Goal: Navigation & Orientation: Find specific page/section

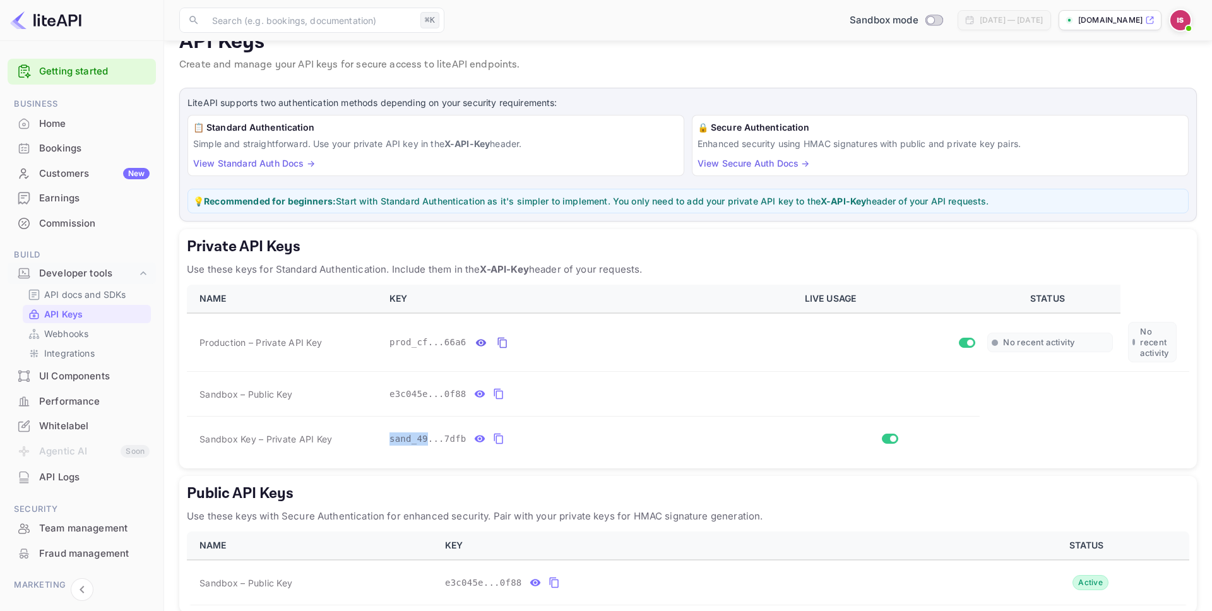
click at [78, 149] on div "Bookings" at bounding box center [94, 148] width 111 height 15
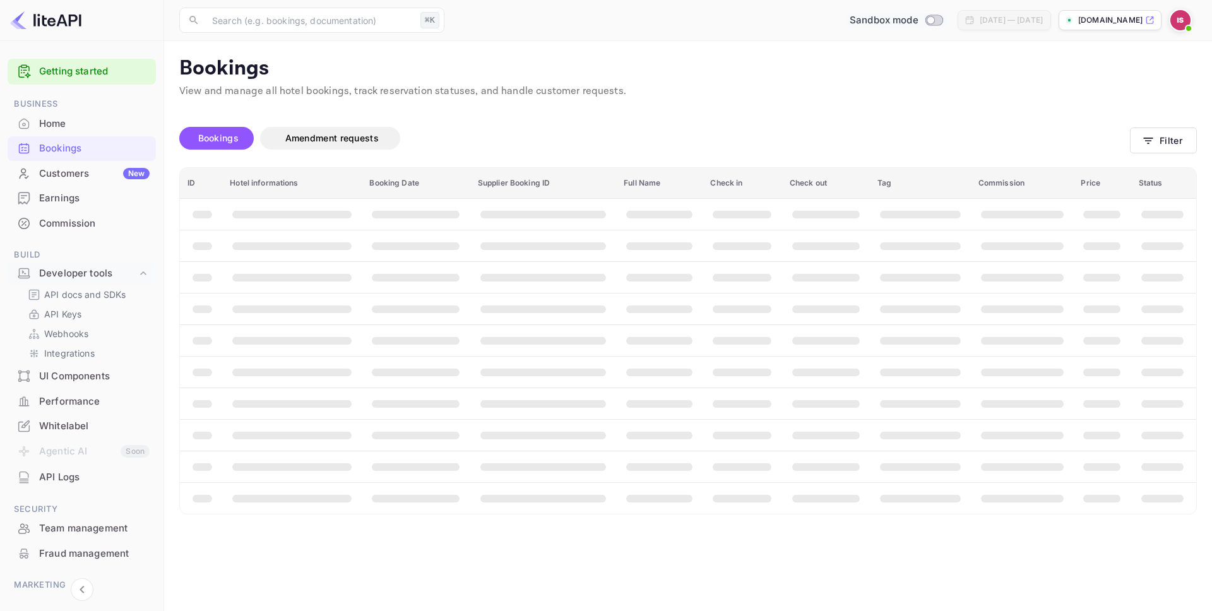
click at [918, 17] on input "Switch to Production mode" at bounding box center [930, 20] width 25 height 8
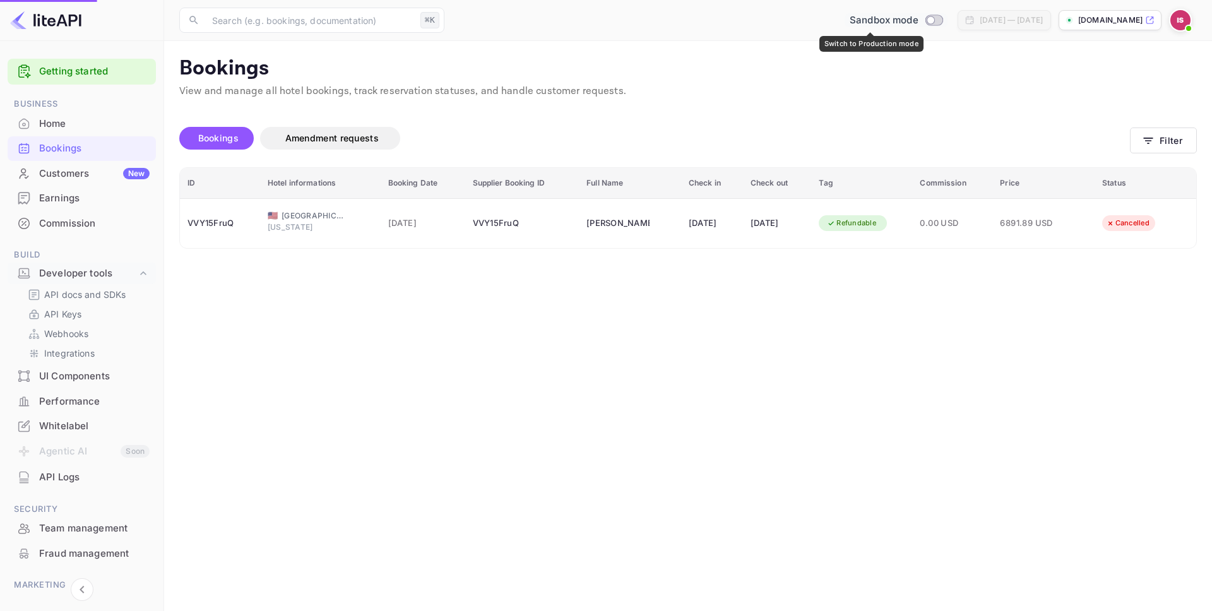
checkbox input "true"
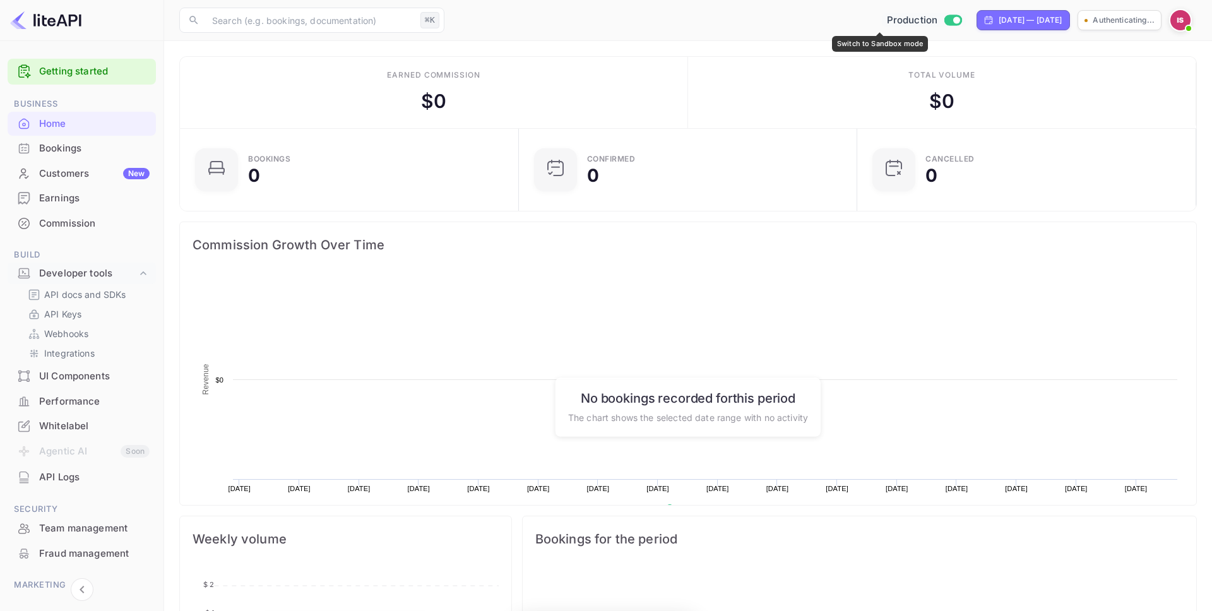
scroll to position [205, 331]
click at [925, 22] on input "Switch to Sandbox mode" at bounding box center [937, 20] width 25 height 8
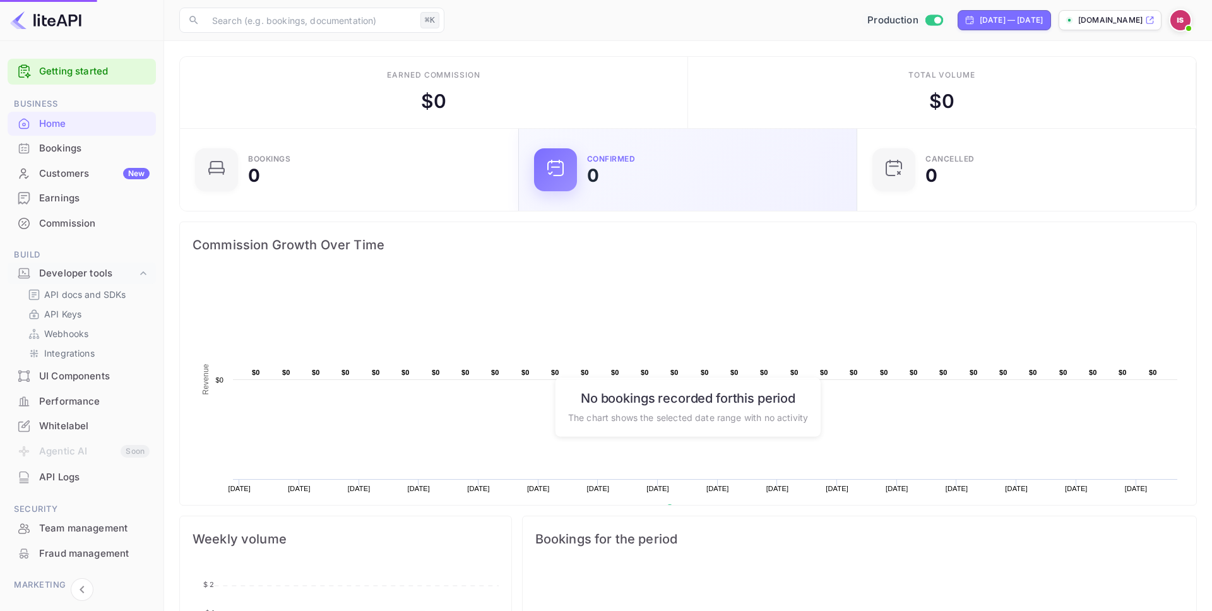
checkbox input "false"
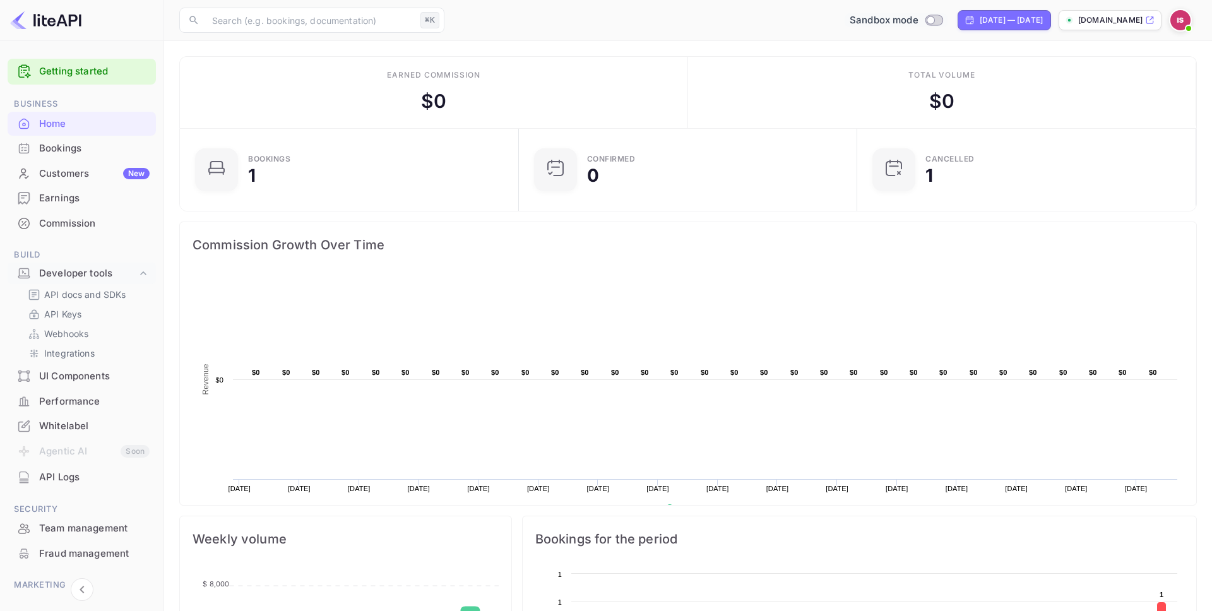
click at [70, 147] on div "Bookings" at bounding box center [94, 148] width 111 height 15
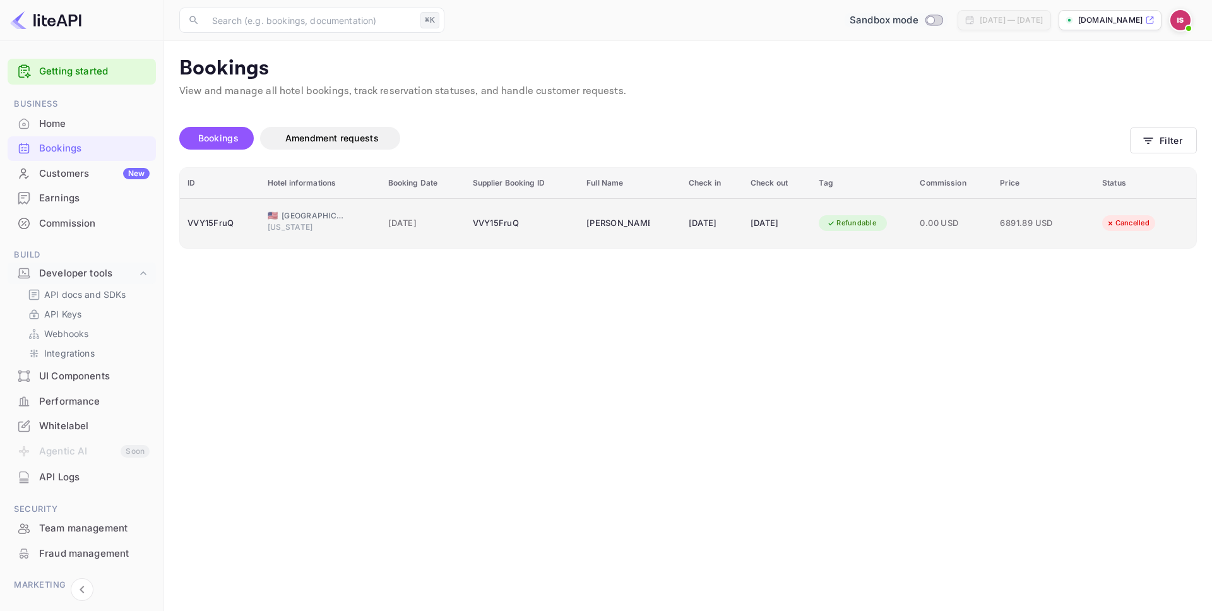
click at [294, 230] on span "[US_STATE]" at bounding box center [299, 227] width 63 height 11
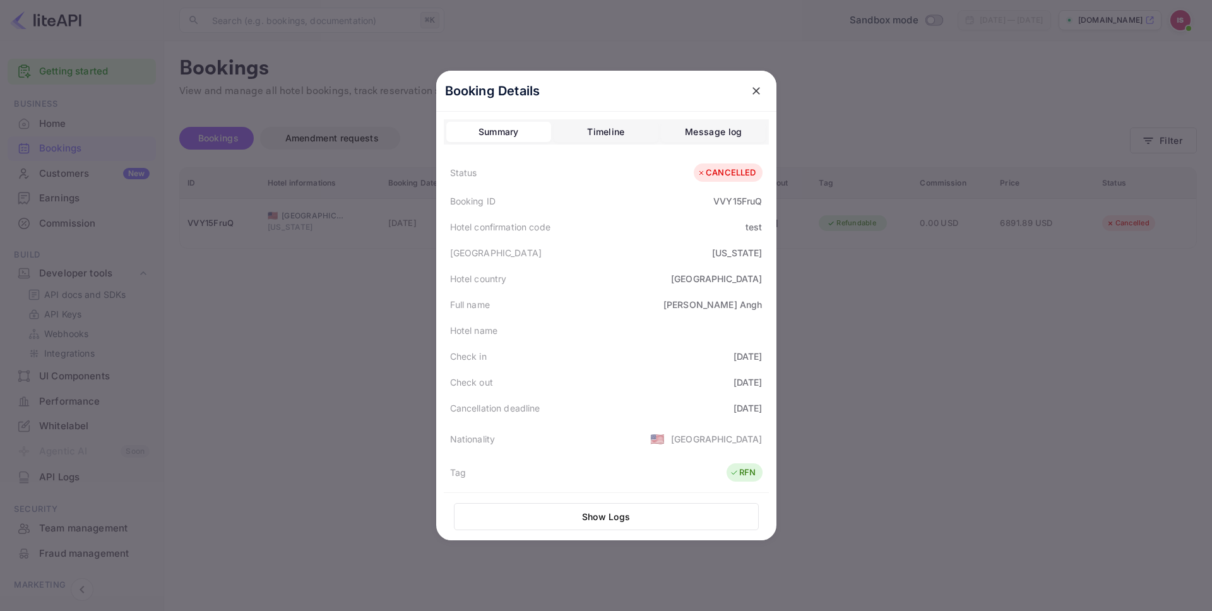
click at [218, 243] on div at bounding box center [606, 305] width 1212 height 611
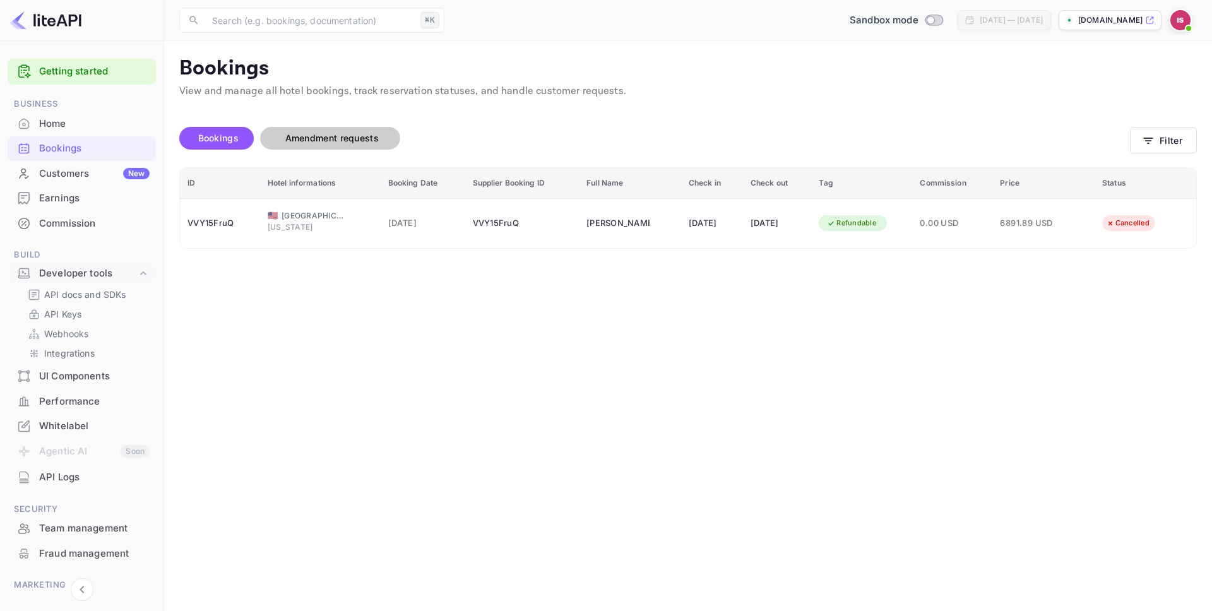
click at [332, 140] on span "Amendment requests" at bounding box center [331, 138] width 93 height 11
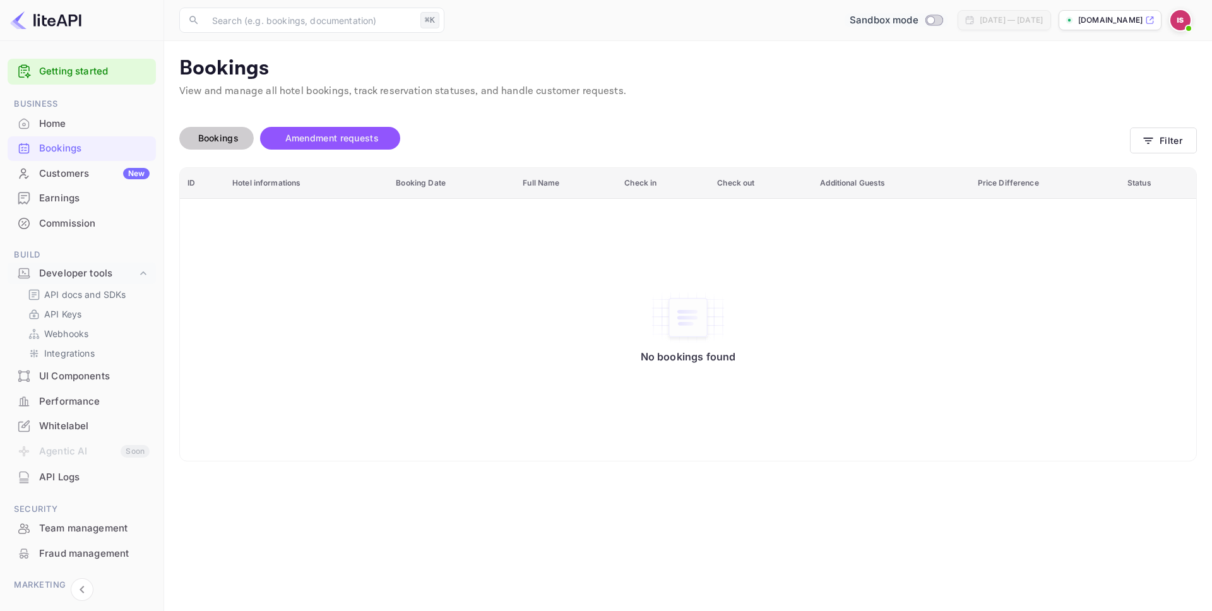
click at [225, 138] on span "Bookings" at bounding box center [218, 138] width 40 height 11
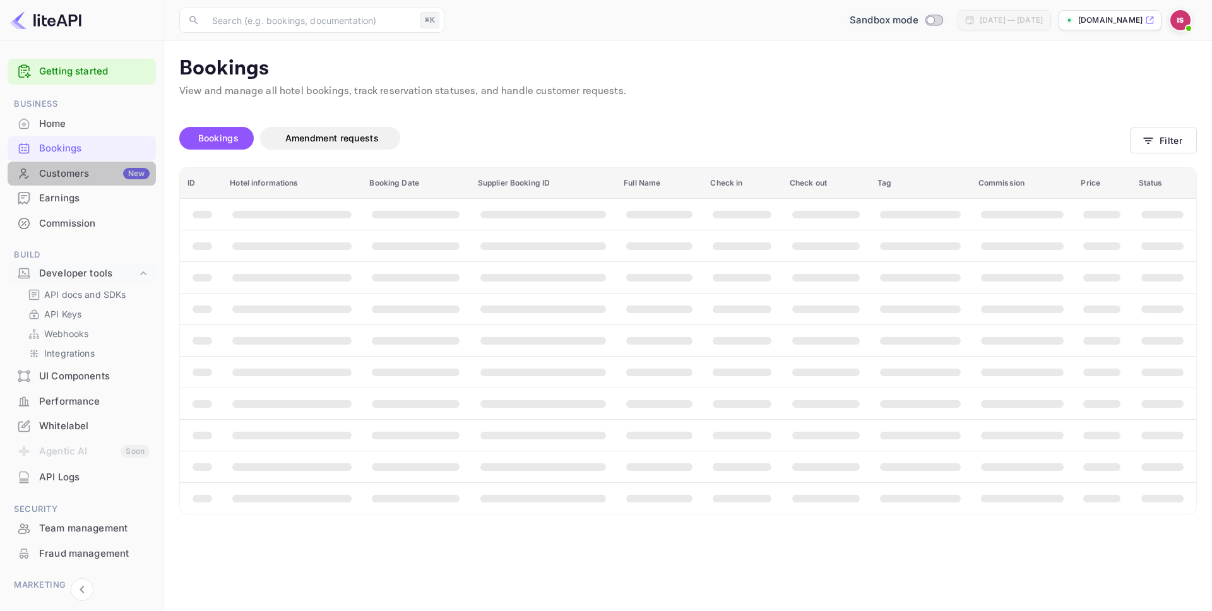
click at [116, 182] on div "Customers New" at bounding box center [82, 174] width 148 height 25
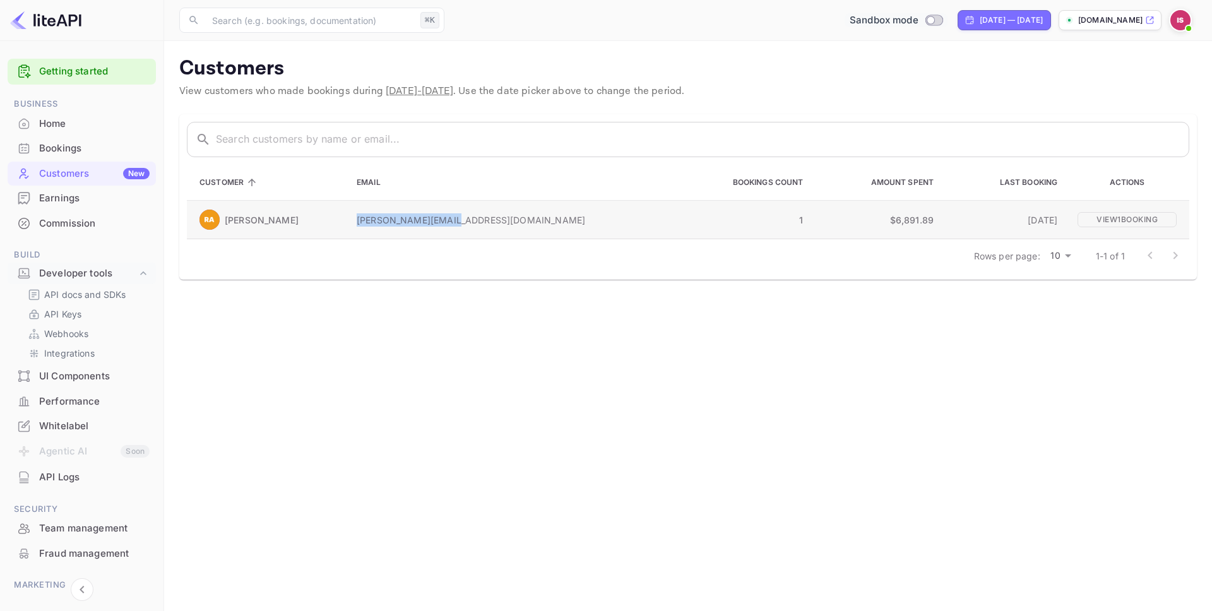
drag, startPoint x: 532, startPoint y: 228, endPoint x: 362, endPoint y: 225, distance: 169.2
click at [362, 225] on td "[PERSON_NAME][EMAIL_ADDRESS][DOMAIN_NAME]" at bounding box center [510, 220] width 326 height 39
copy p "[PERSON_NAME][EMAIL_ADDRESS][DOMAIN_NAME]"
click at [59, 177] on div "Customers New" at bounding box center [94, 174] width 111 height 15
click at [75, 174] on div "Customers New" at bounding box center [94, 174] width 111 height 15
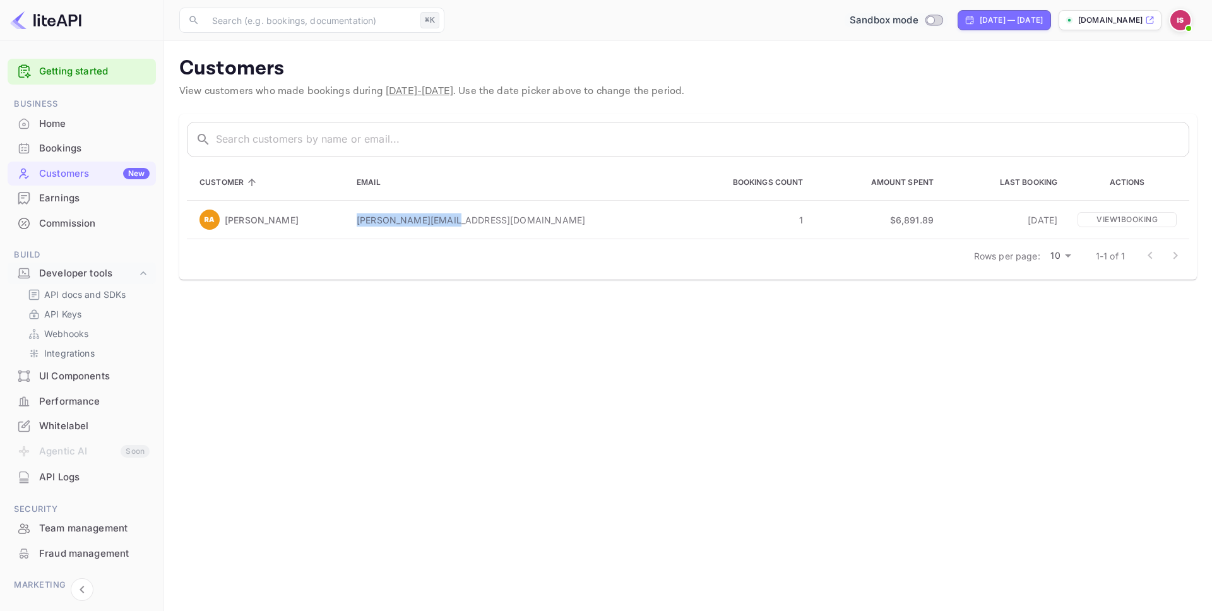
click at [74, 155] on div "Bookings" at bounding box center [94, 148] width 111 height 15
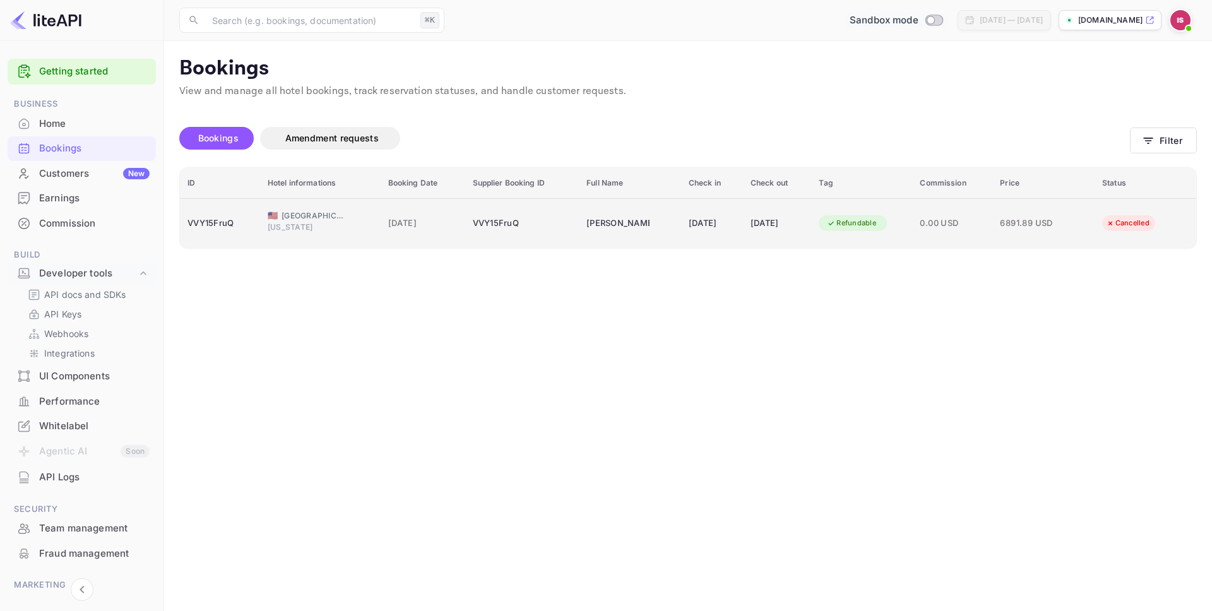
click at [499, 231] on div "VVY15FruQ" at bounding box center [522, 223] width 99 height 20
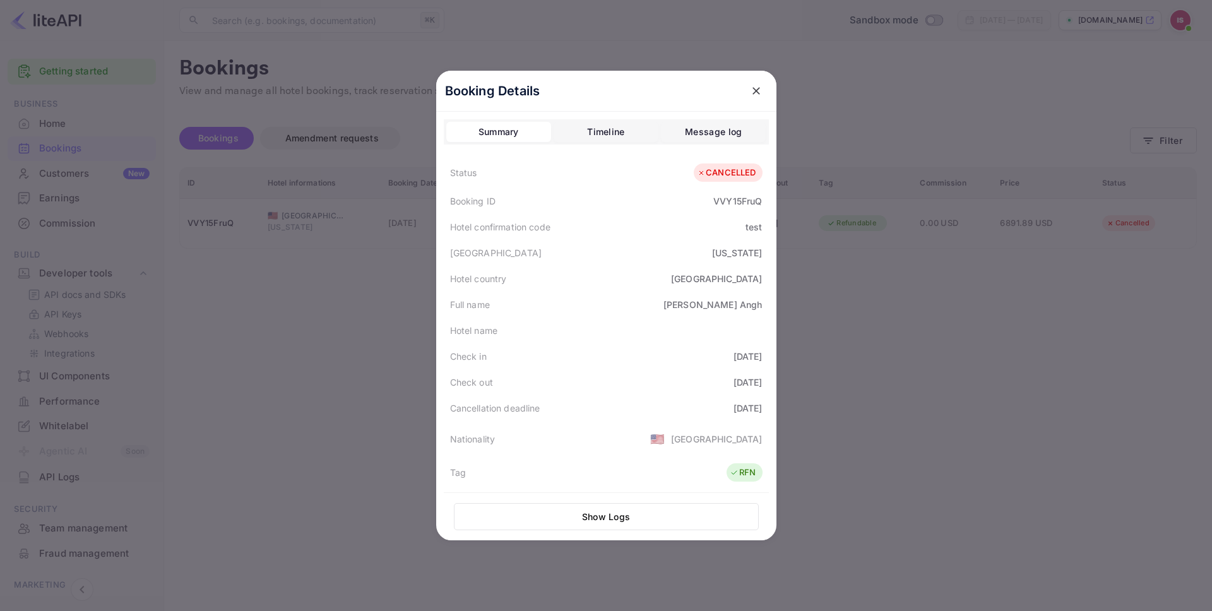
click at [419, 344] on div "Booking Details Summary Timeline Message log Status CANCELLED Booking ID VVY15F…" at bounding box center [606, 305] width 381 height 611
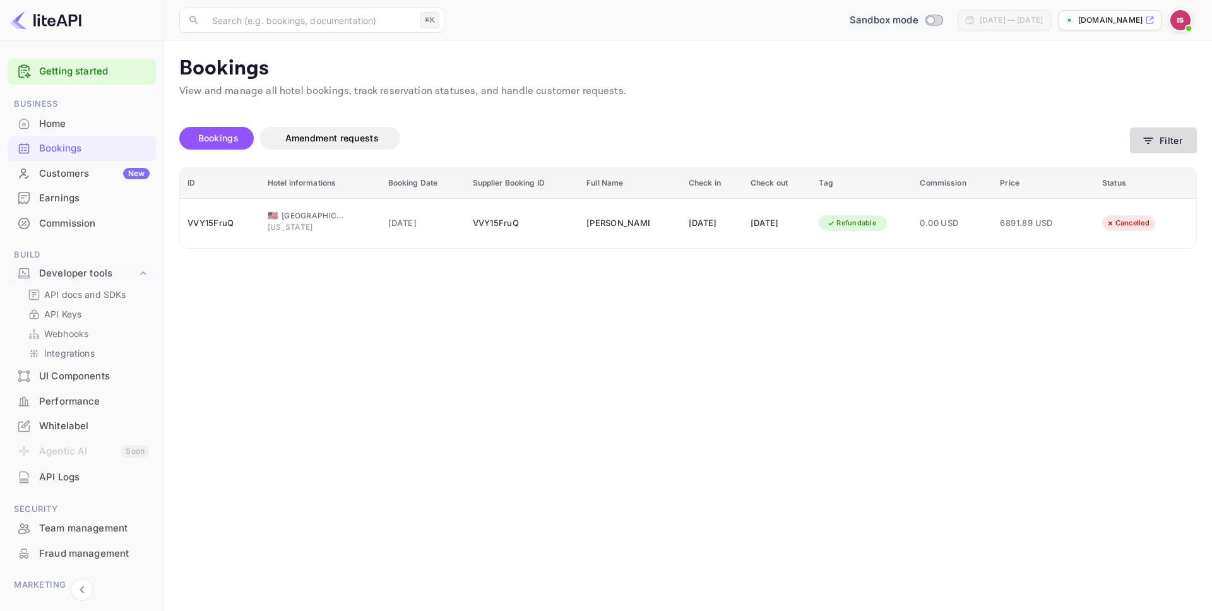
click at [1169, 141] on button "Filter" at bounding box center [1163, 141] width 67 height 26
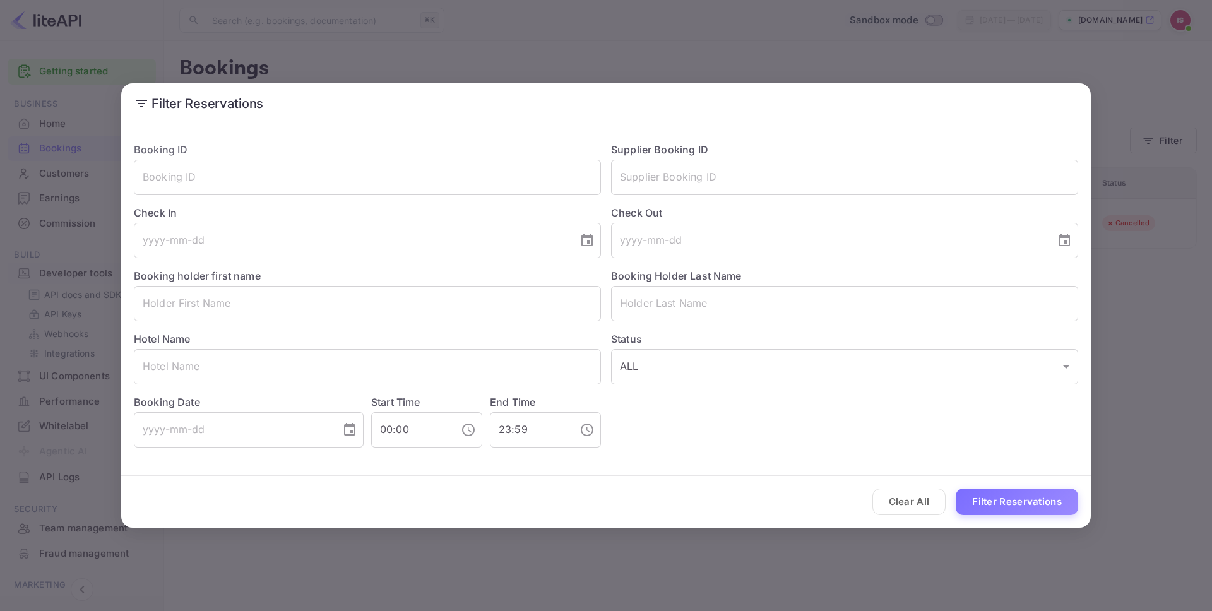
click at [63, 355] on div "Filter Reservations Booking ID ​ Supplier Booking ID ​ Check In ​ Check Out ​ B…" at bounding box center [606, 305] width 1212 height 611
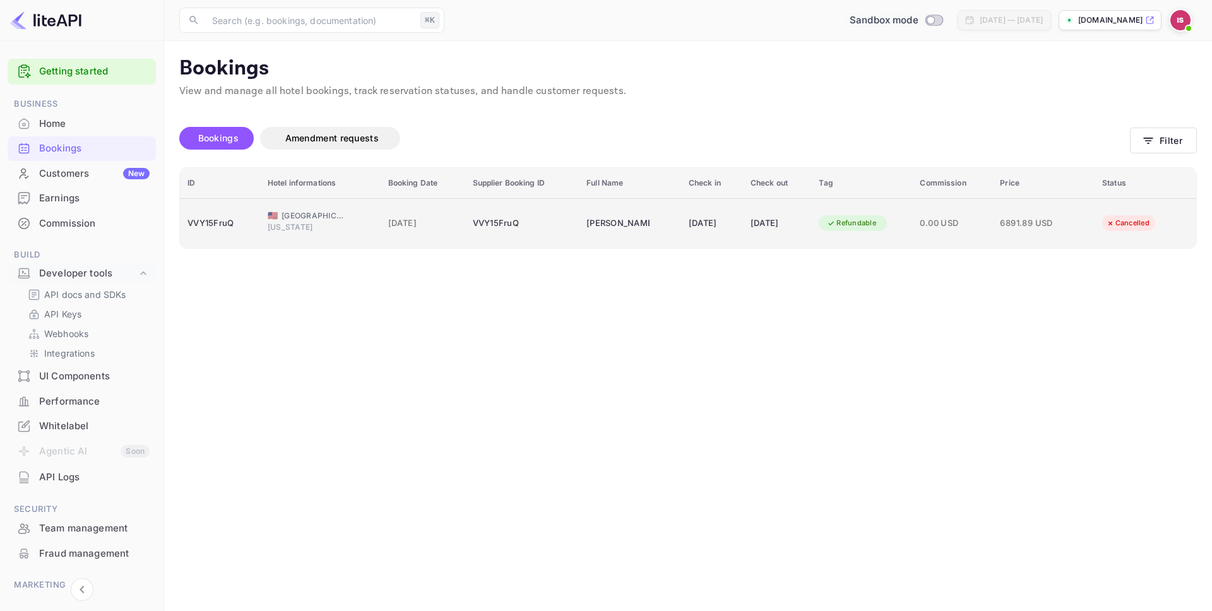
click at [253, 226] on td "VVY15FruQ" at bounding box center [220, 223] width 80 height 50
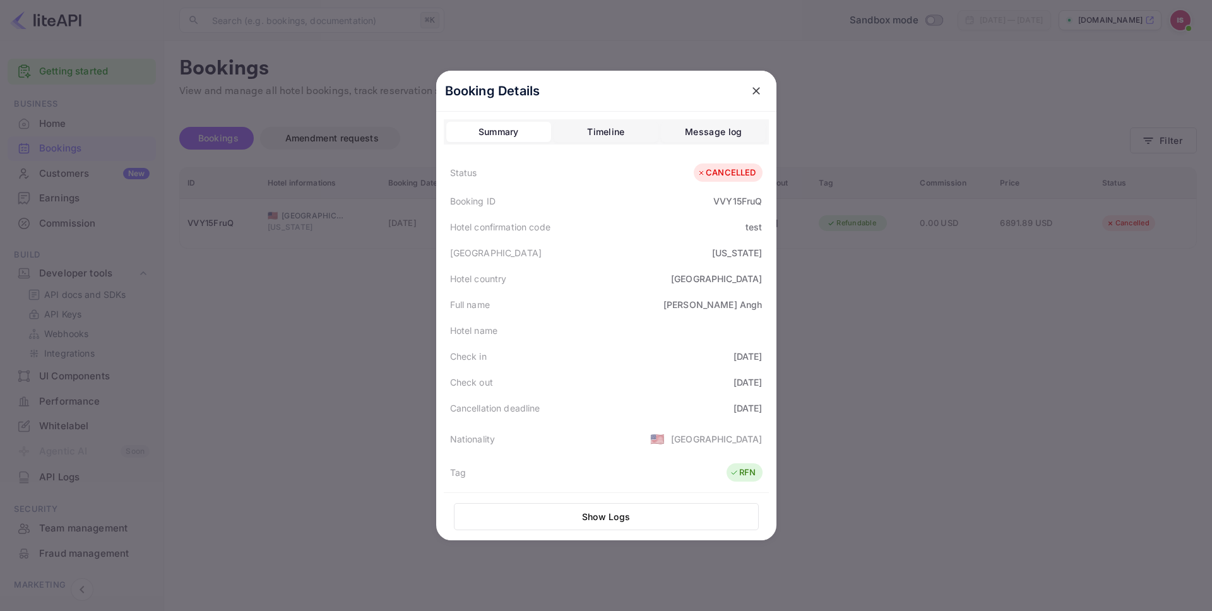
click at [569, 520] on button "Show Logs" at bounding box center [606, 516] width 305 height 27
click at [569, 519] on button "Show Logs" at bounding box center [606, 516] width 305 height 27
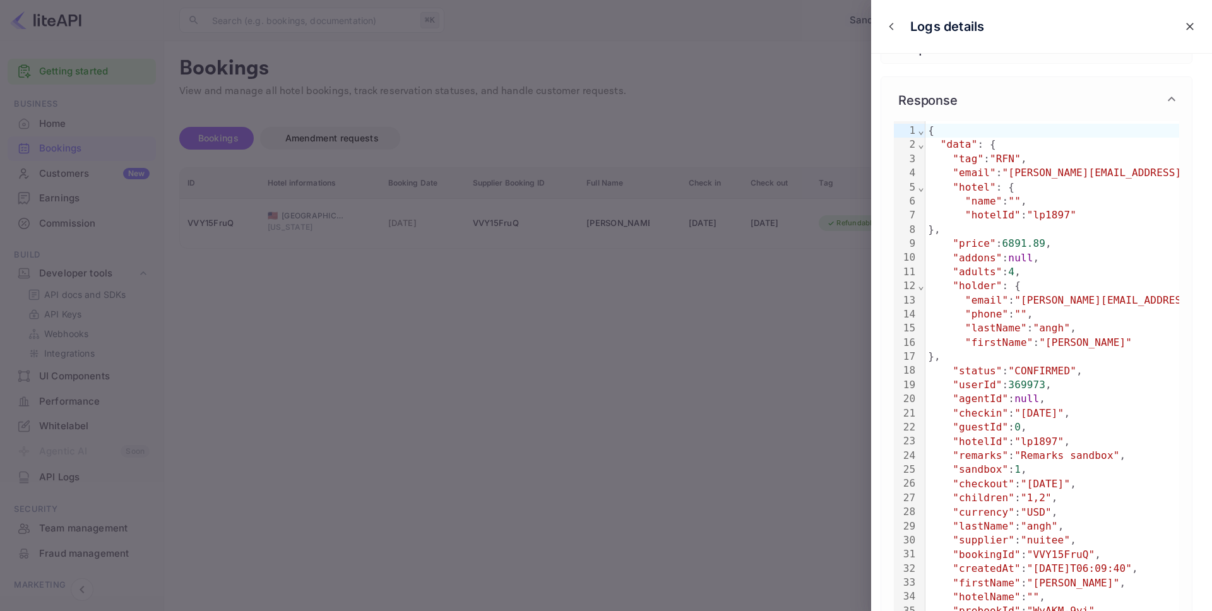
scroll to position [51, 0]
click at [1049, 432] on div ""guestId" : 0 ," at bounding box center [1107, 427] width 362 height 14
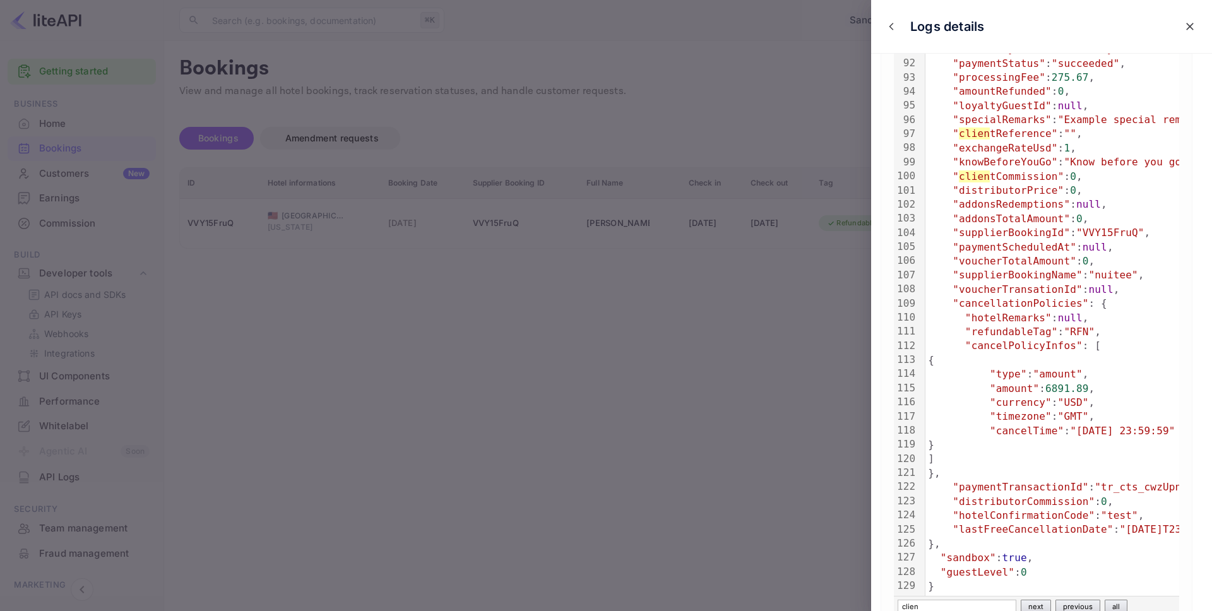
type input "clien"
click at [999, 140] on div "" clien tReference" : "" ," at bounding box center [1110, 135] width 368 height 14
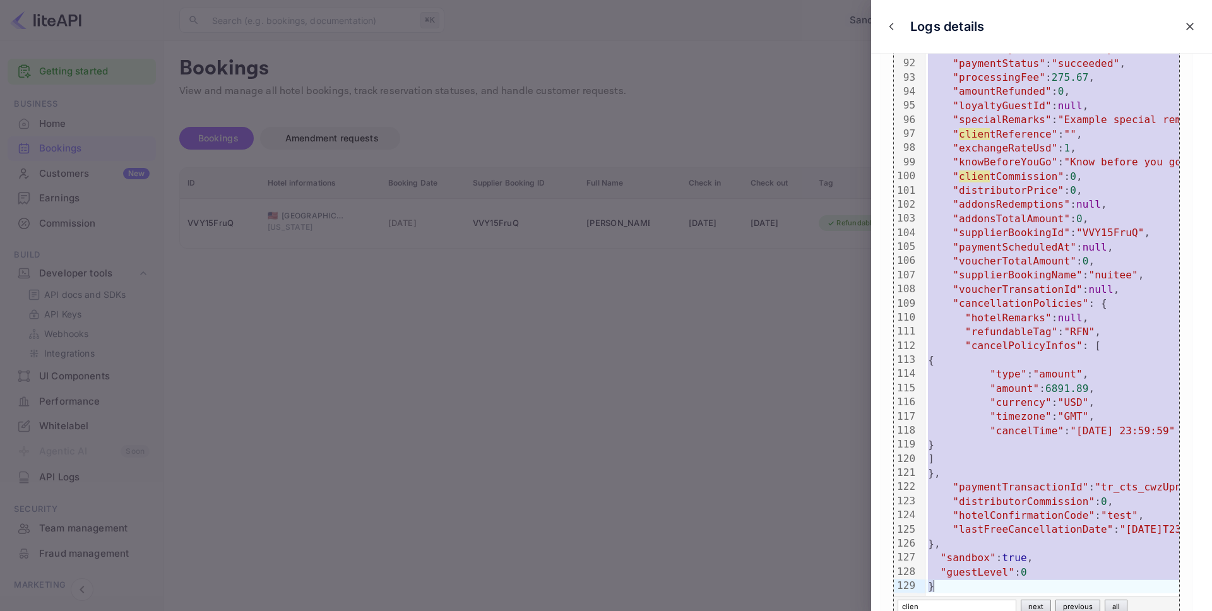
copy div ""occupancy_number" : 0 , "cancellationPolicies" : { "hotelRemarks" : null , "re…"
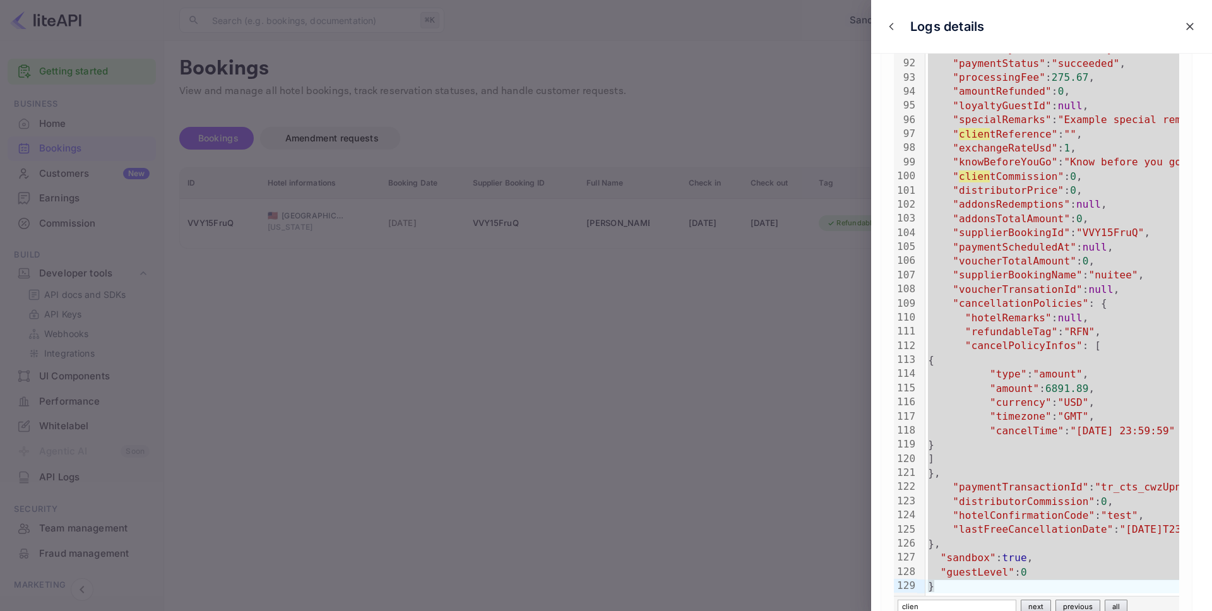
click at [566, 356] on div at bounding box center [606, 305] width 1212 height 611
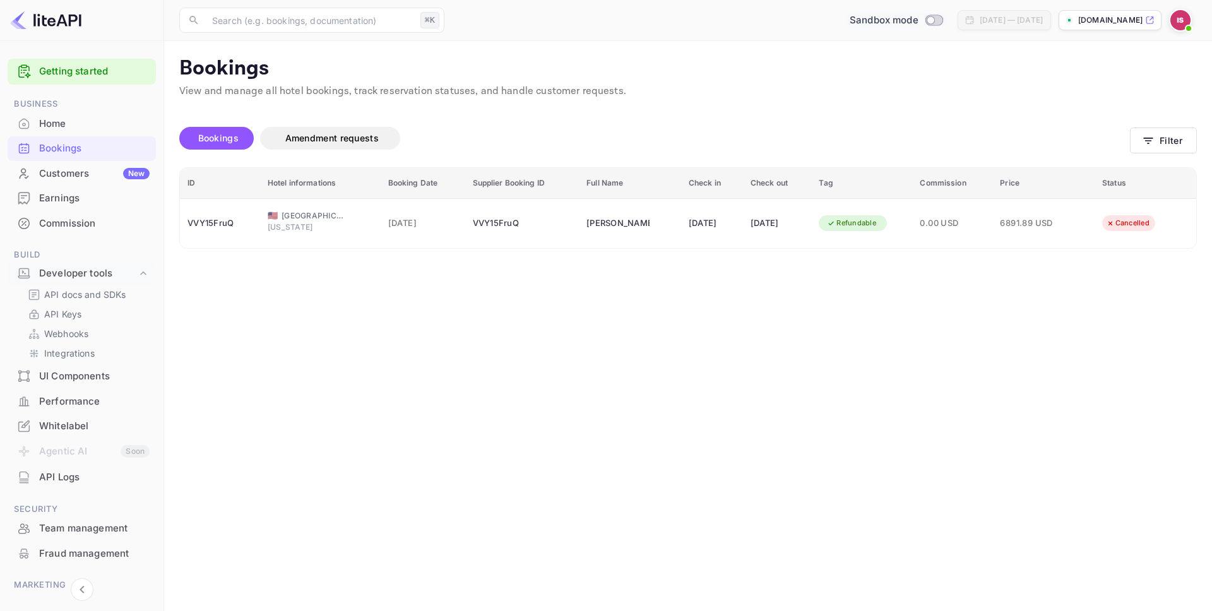
click at [918, 21] on input "Switch to Production mode" at bounding box center [930, 20] width 25 height 8
checkbox input "true"
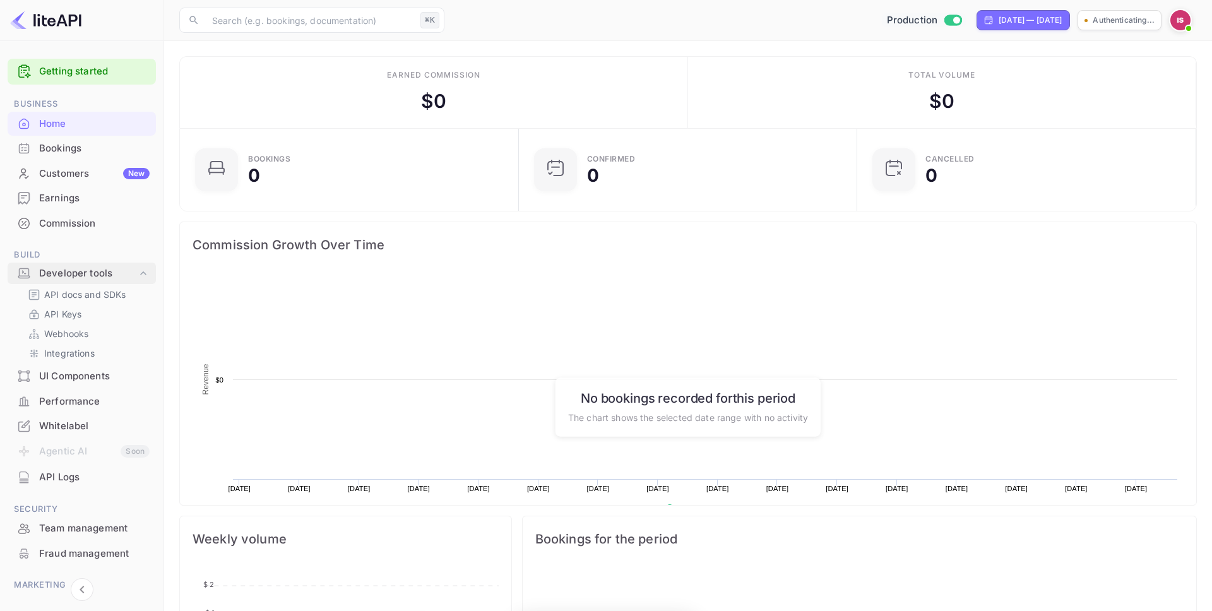
scroll to position [205, 331]
click at [54, 136] on li "Bookings" at bounding box center [82, 148] width 148 height 25
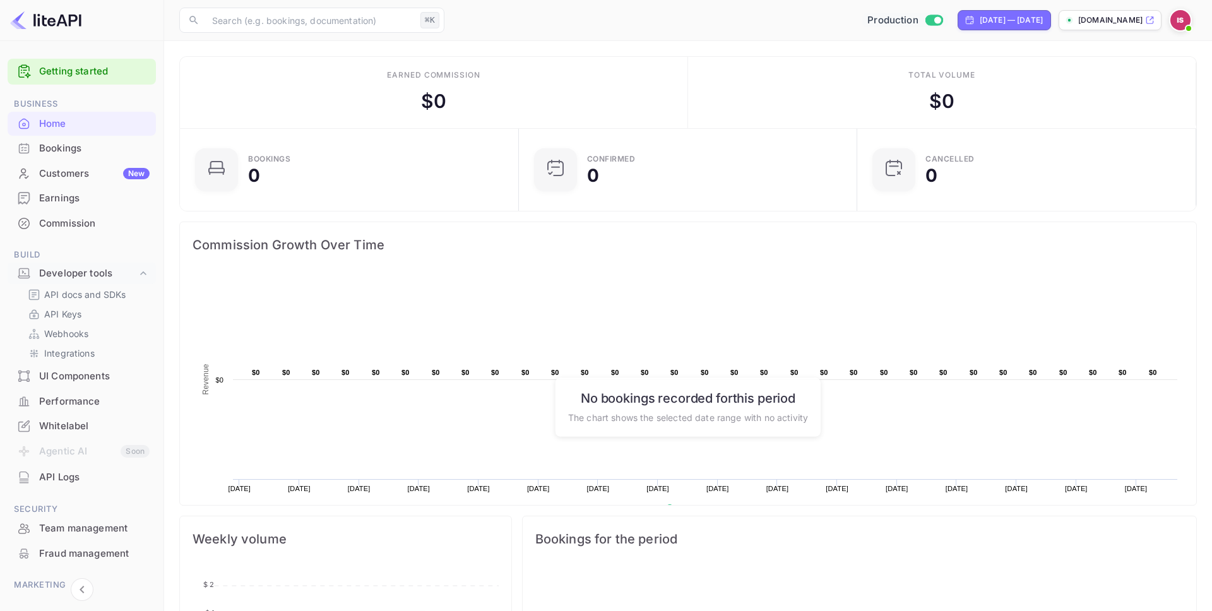
click at [54, 148] on div "Bookings" at bounding box center [94, 148] width 111 height 15
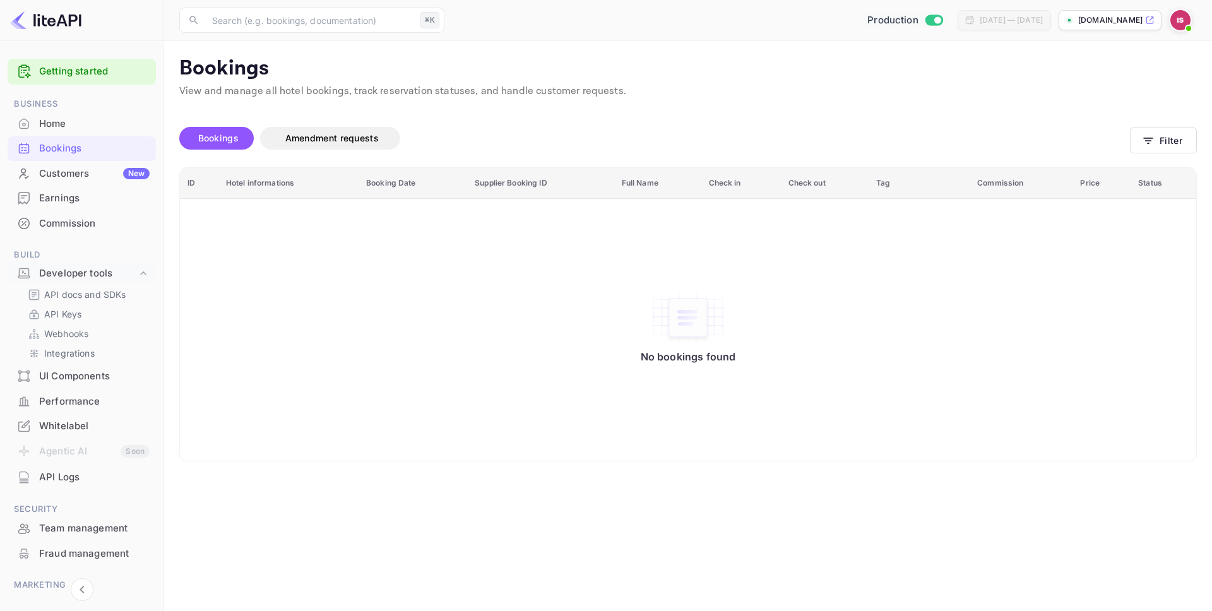
click at [69, 179] on div "Customers New" at bounding box center [94, 174] width 111 height 15
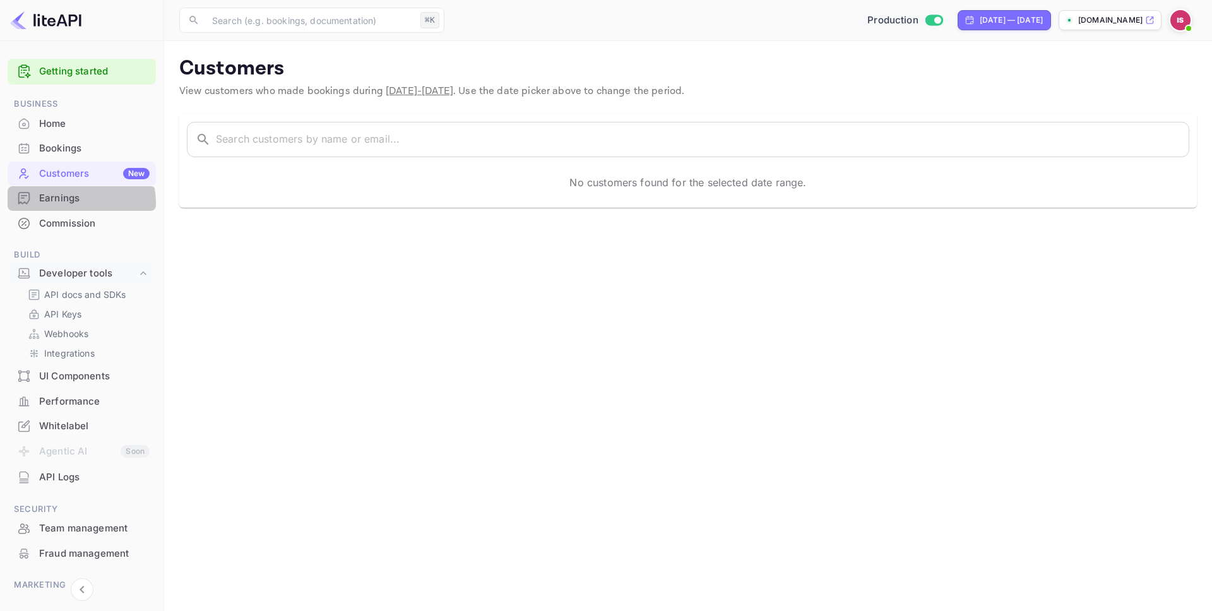
click at [69, 203] on div "Earnings" at bounding box center [94, 198] width 111 height 15
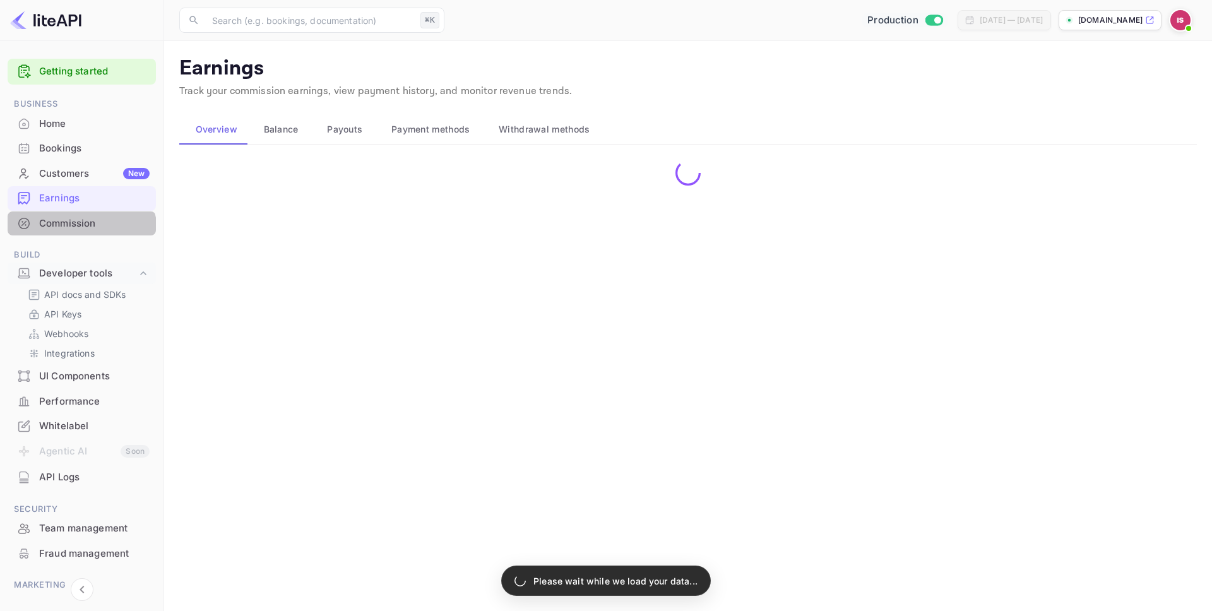
click at [75, 235] on div "Commission" at bounding box center [82, 224] width 148 height 25
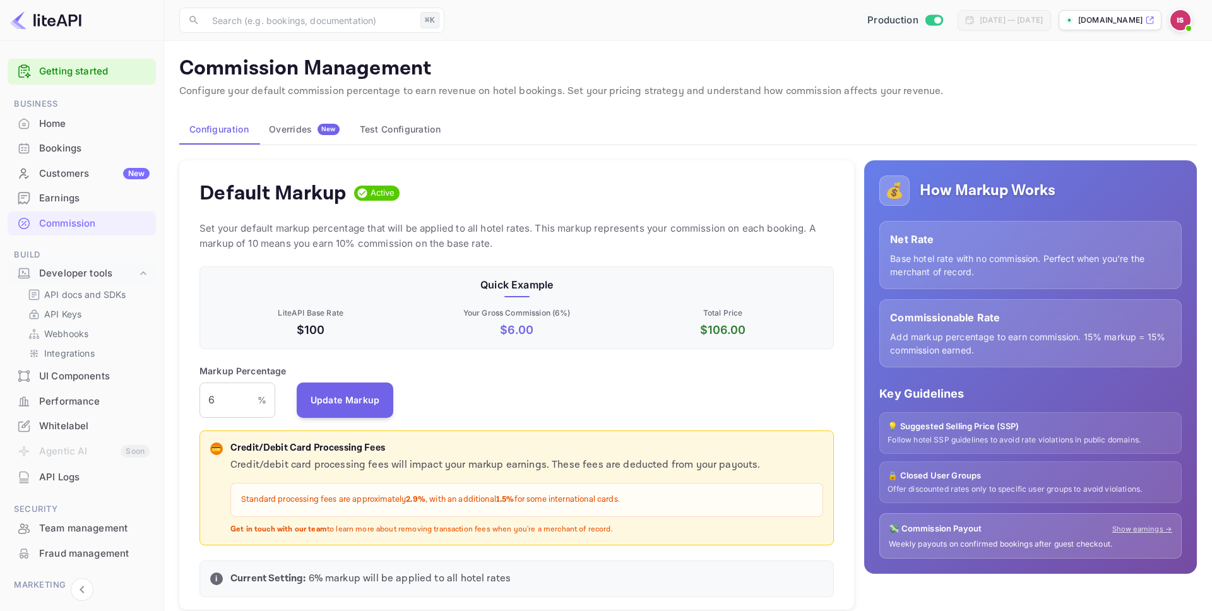
scroll to position [224, 635]
click at [67, 196] on div "Earnings" at bounding box center [94, 198] width 111 height 15
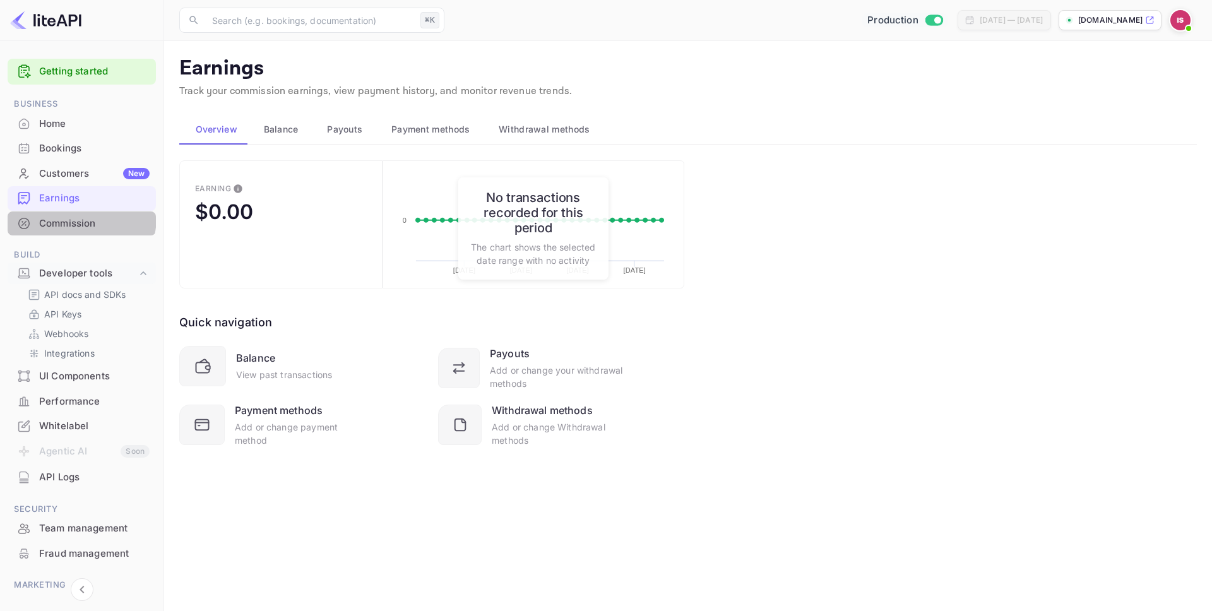
click at [70, 217] on div "Commission" at bounding box center [94, 224] width 111 height 15
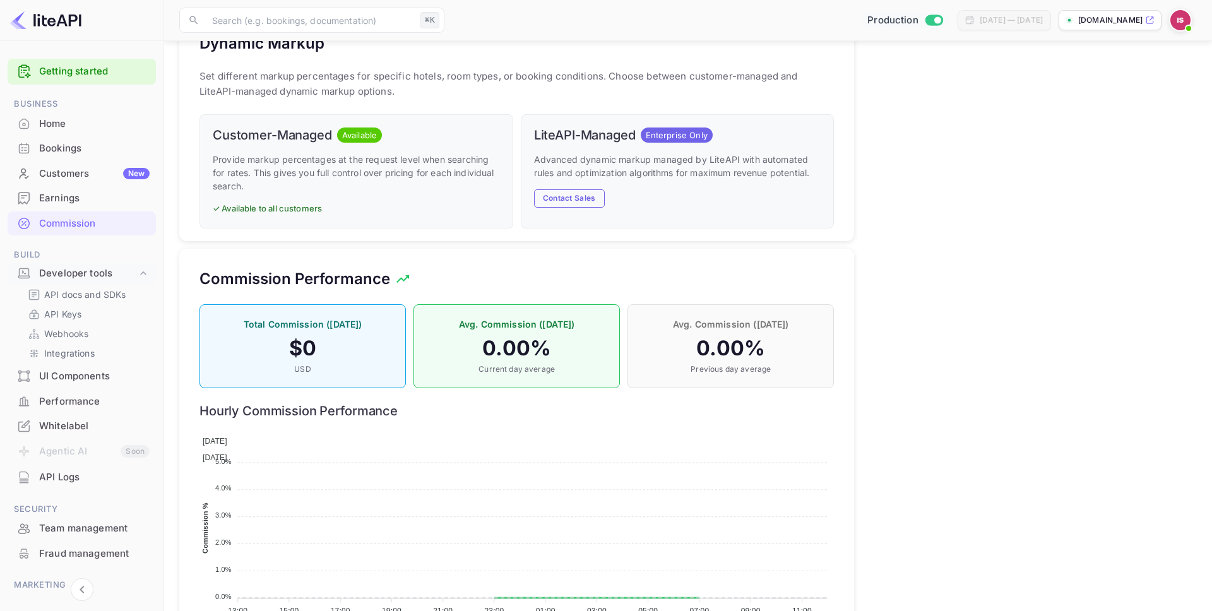
scroll to position [656, 0]
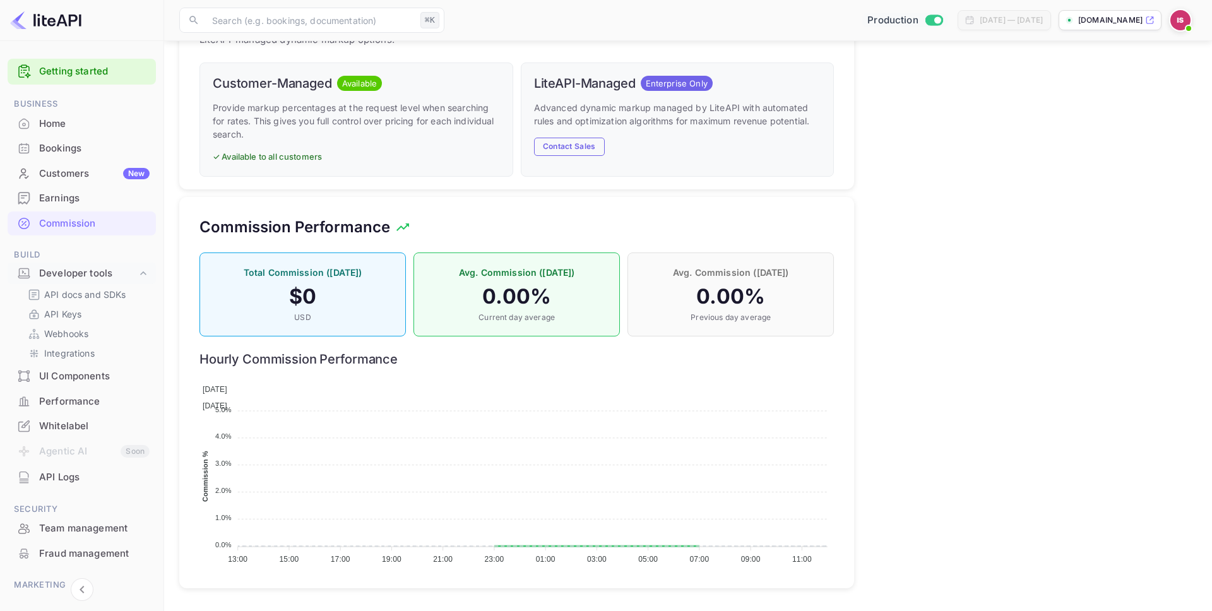
click at [80, 148] on div "Bookings" at bounding box center [94, 148] width 111 height 15
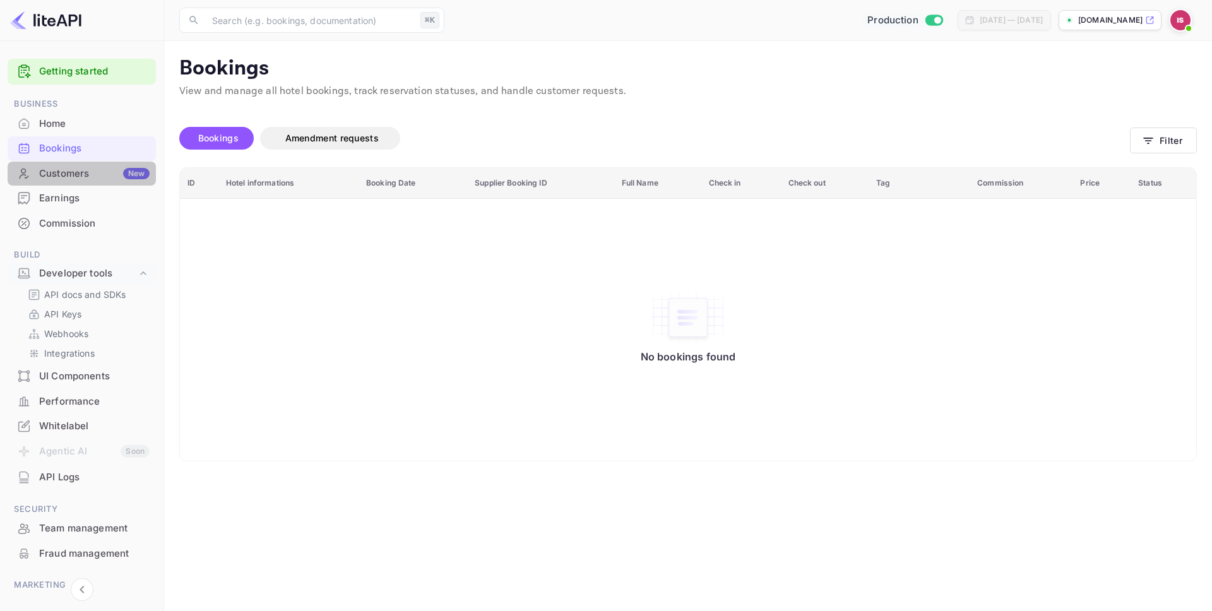
click at [86, 182] on div "Customers New" at bounding box center [82, 174] width 148 height 25
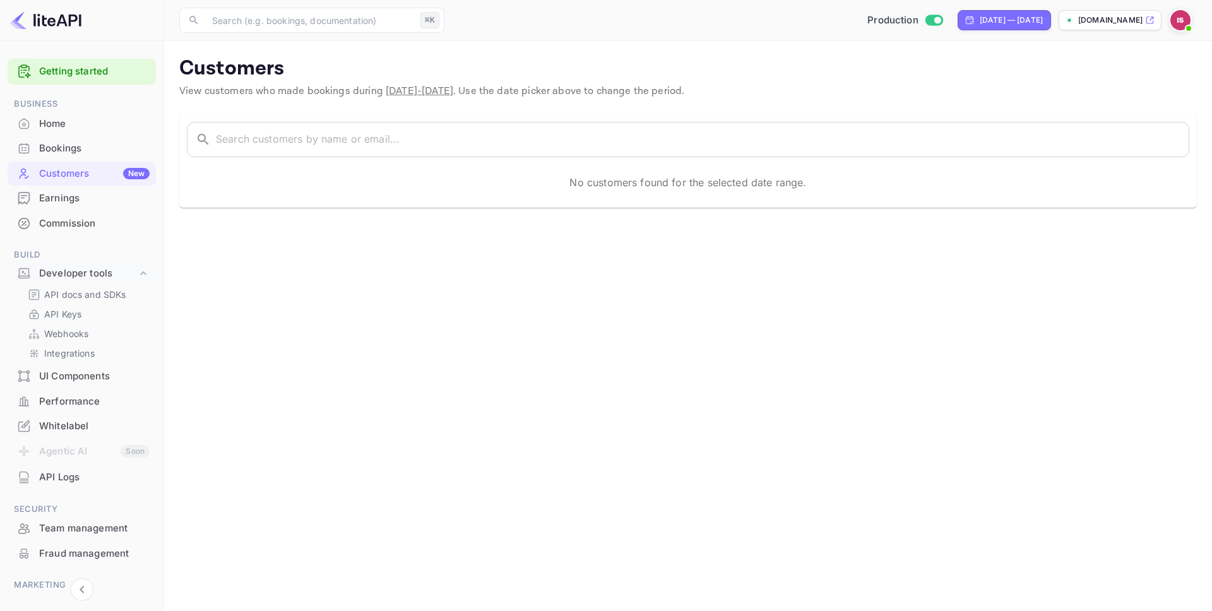
click at [93, 195] on div "Earnings" at bounding box center [94, 198] width 111 height 15
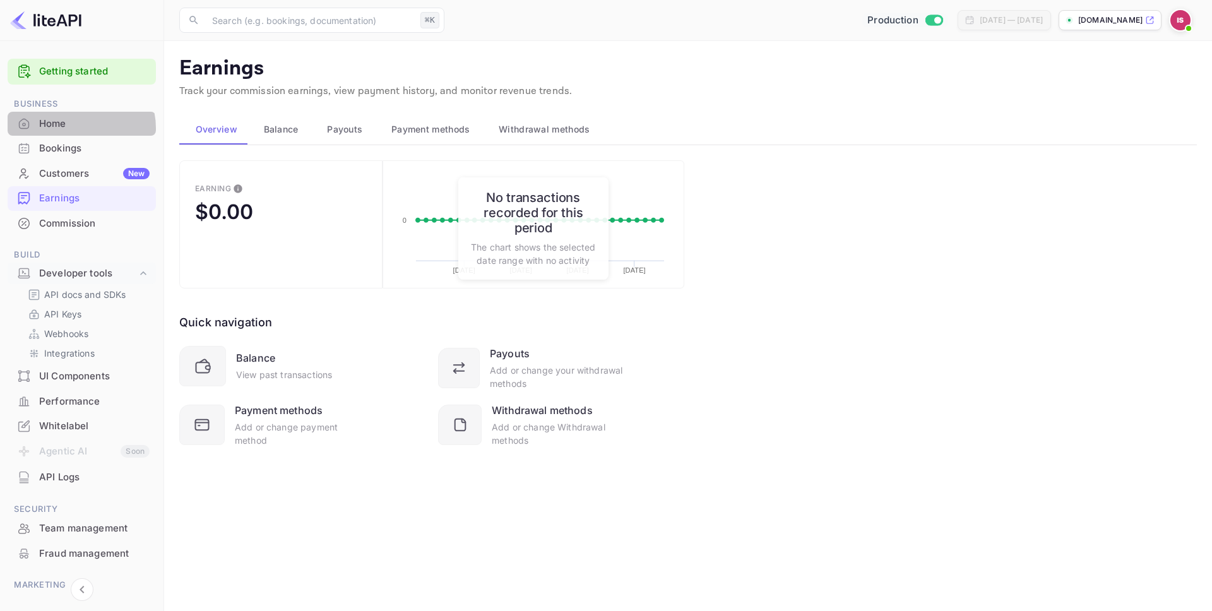
click at [78, 128] on div "Home" at bounding box center [94, 124] width 111 height 15
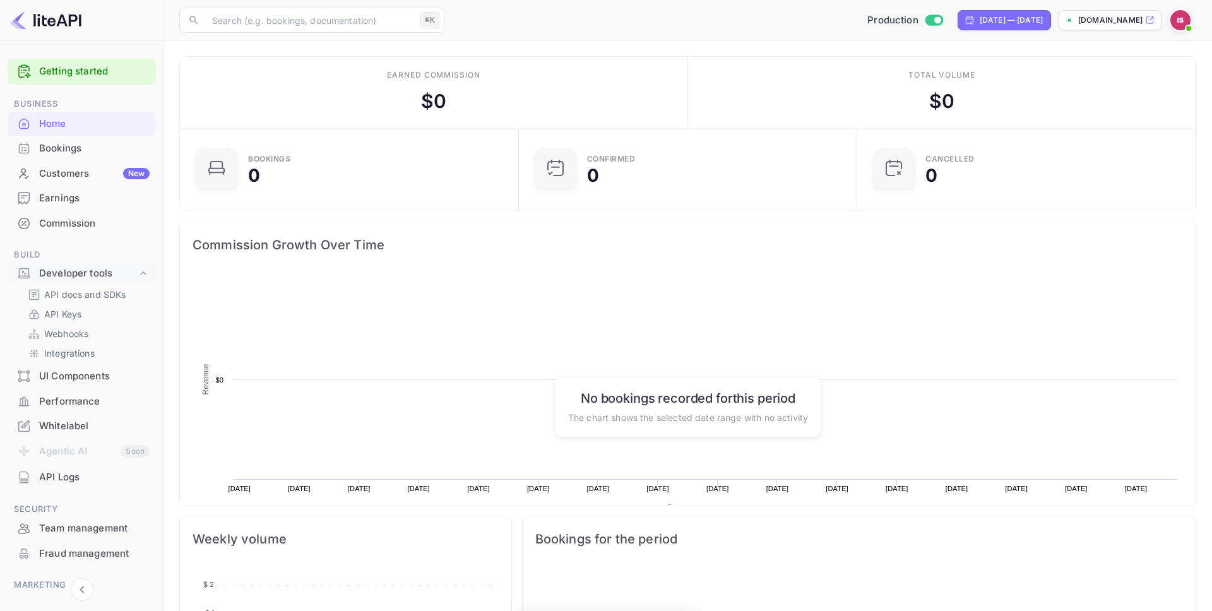
scroll to position [205, 331]
